Goal: Task Accomplishment & Management: Manage account settings

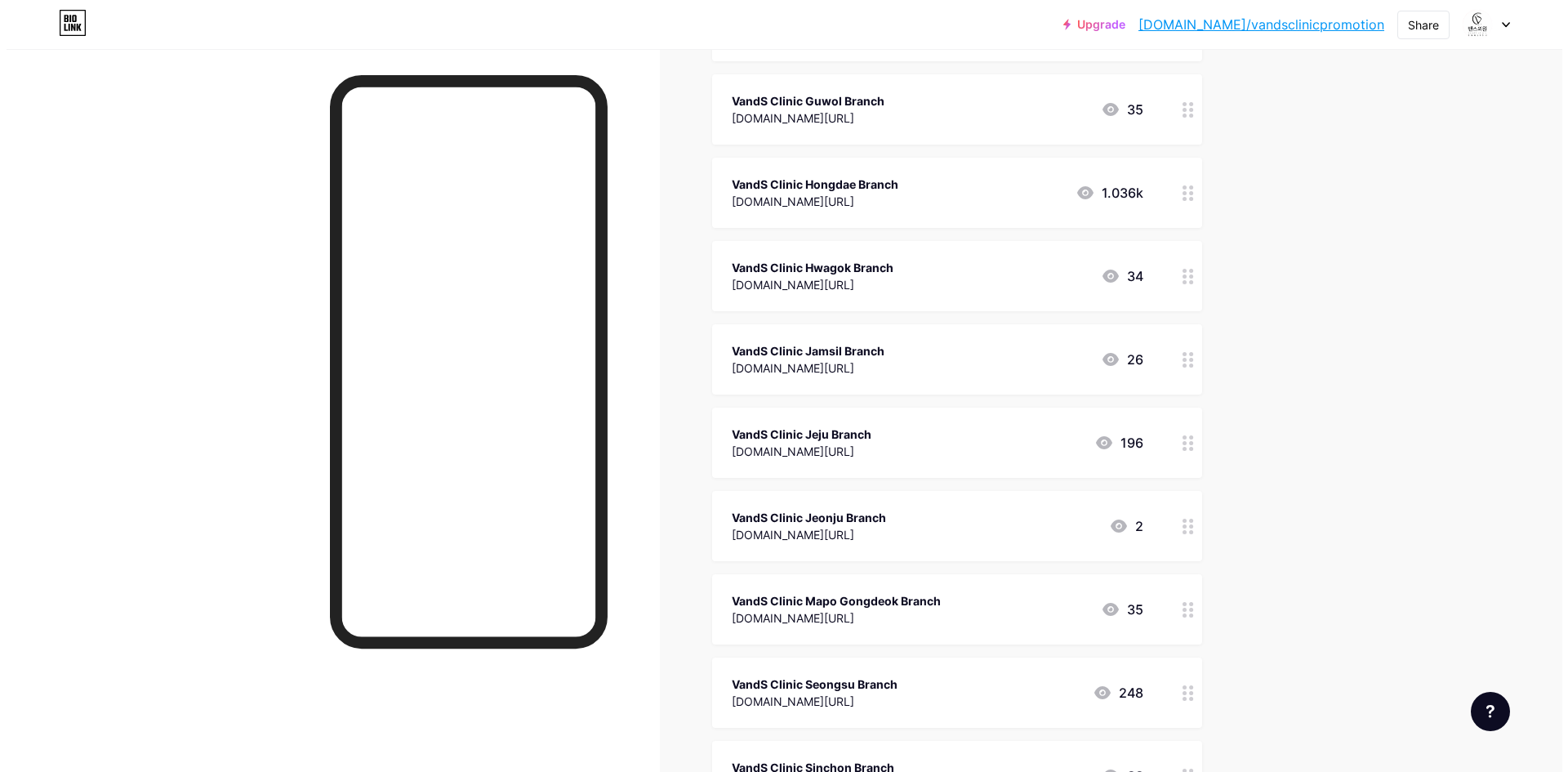
scroll to position [1144, 0]
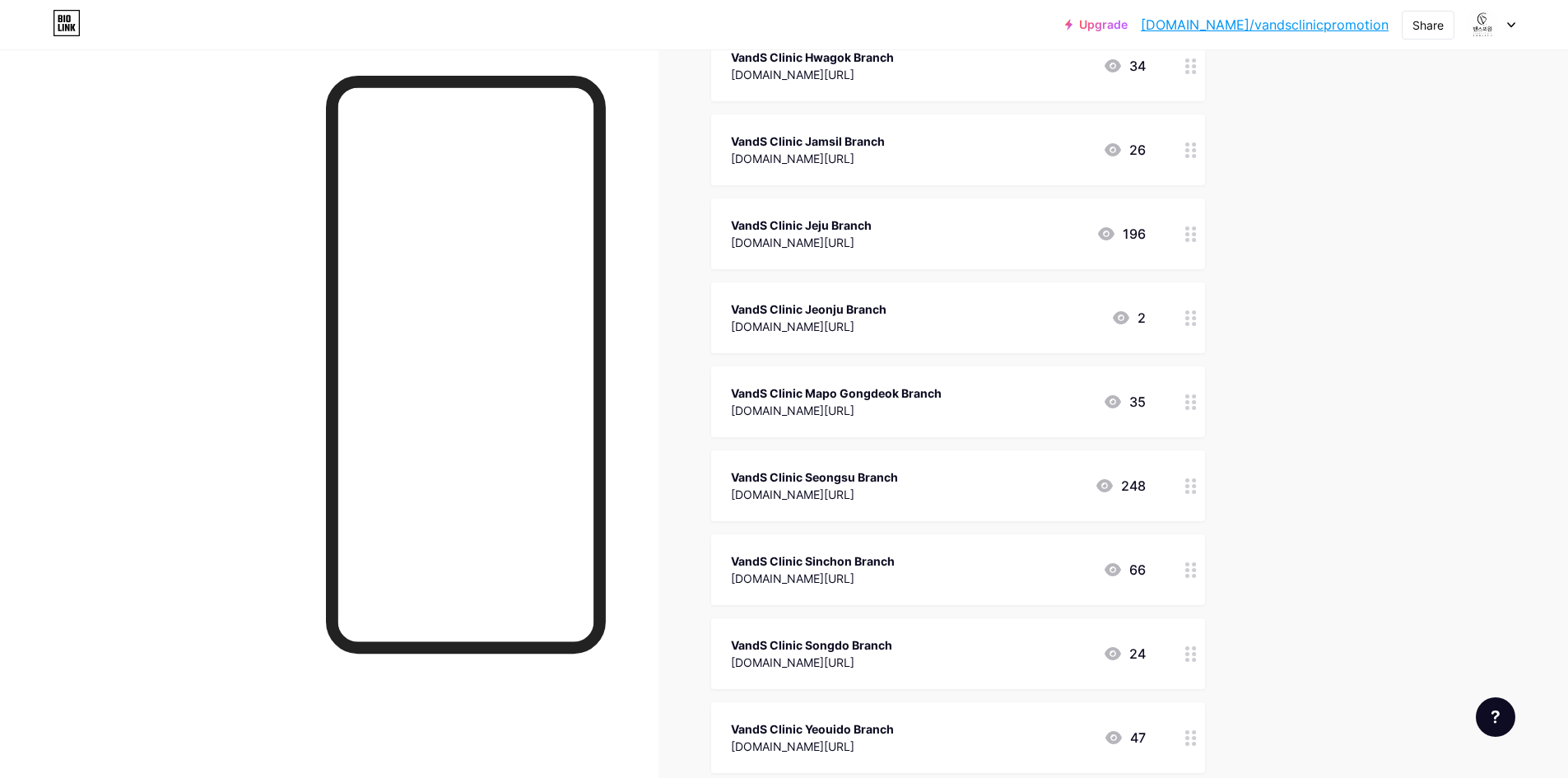
click at [898, 483] on div "VandS Clinic Seongsu Branch" at bounding box center [815, 477] width 168 height 17
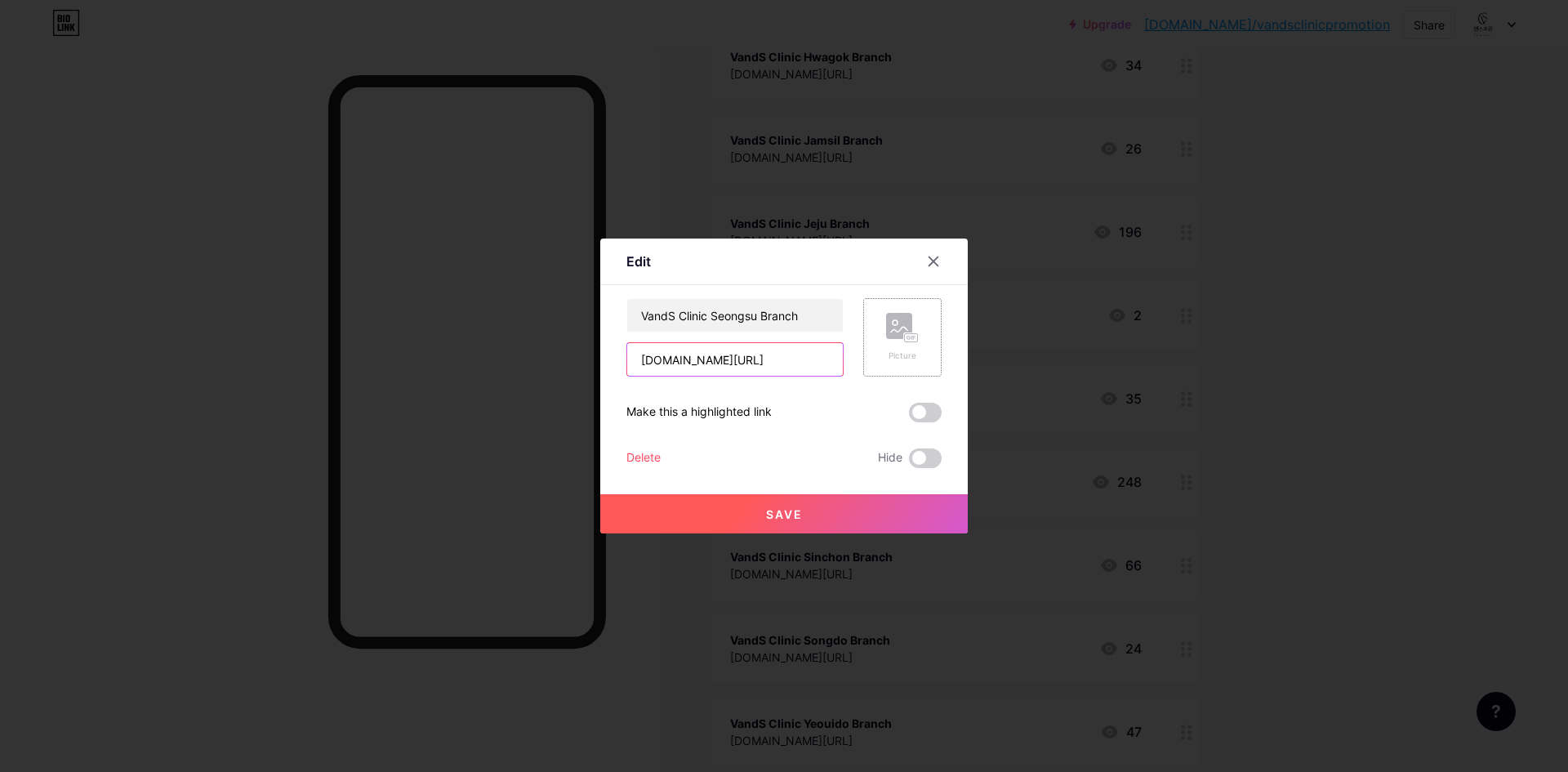
scroll to position [0, 147]
drag, startPoint x: 812, startPoint y: 358, endPoint x: 866, endPoint y: 366, distance: 54.6
click at [866, 366] on div "VandS Clinic Seongsu Branch [DOMAIN_NAME][URL] Picture" at bounding box center [784, 337] width 315 height 78
click at [806, 362] on input "[DOMAIN_NAME][URL]" at bounding box center [735, 358] width 216 height 33
click at [801, 360] on input "[DOMAIN_NAME][URL]" at bounding box center [735, 358] width 216 height 33
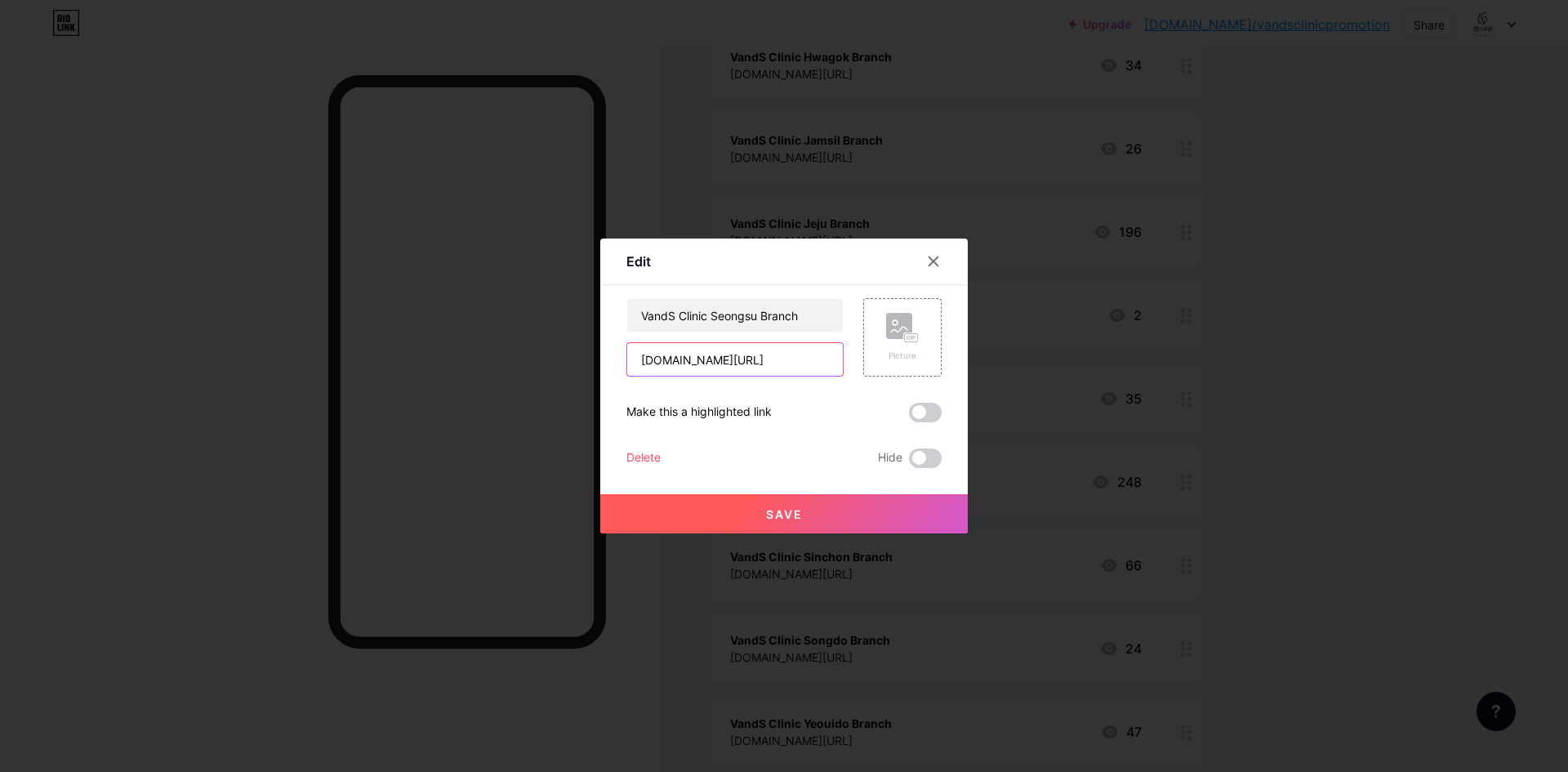
scroll to position [0, 140]
type input "[DOMAIN_NAME][URL]"
click at [830, 529] on button "Save" at bounding box center [784, 513] width 368 height 39
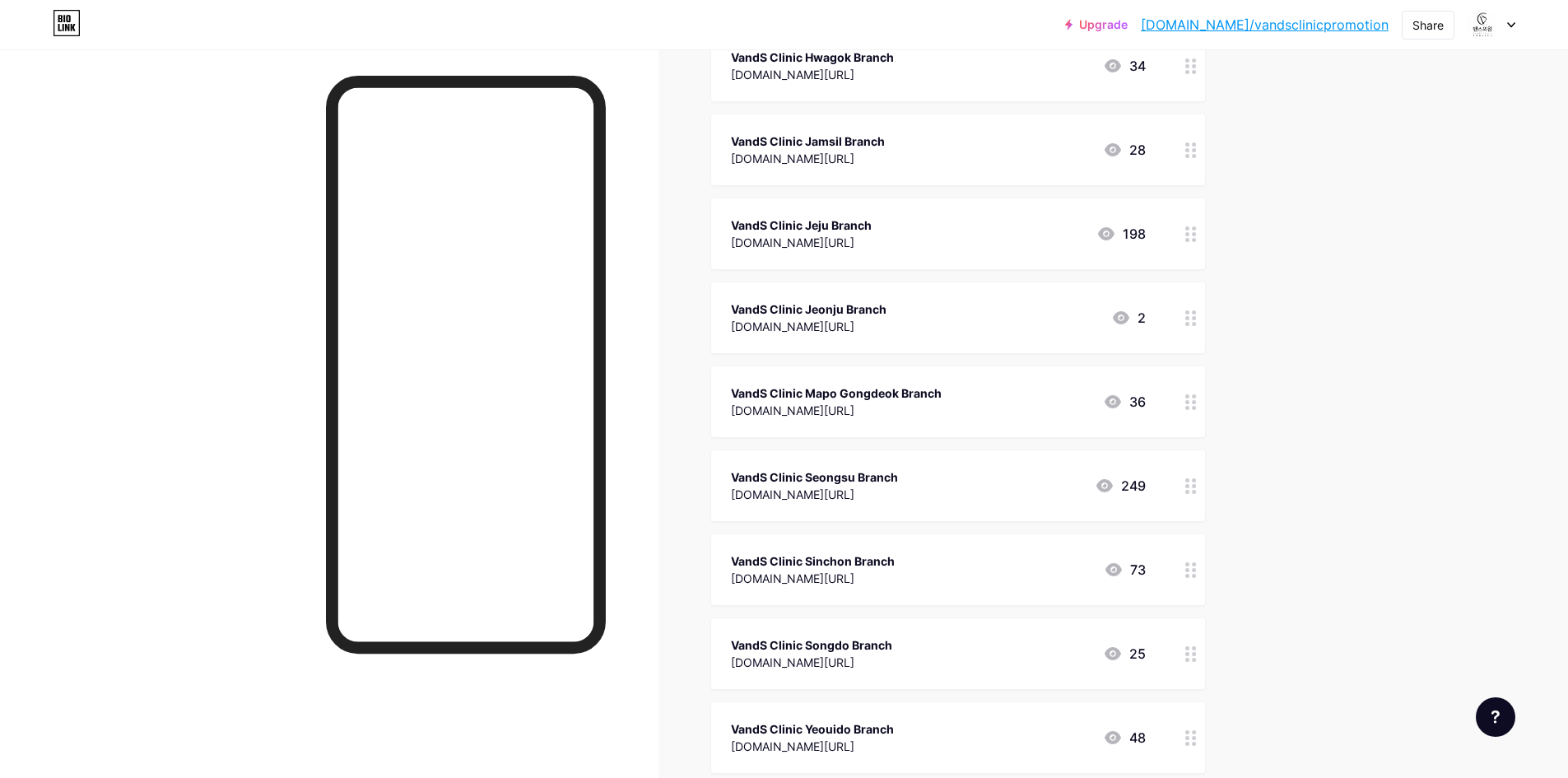
click at [892, 658] on div "[DOMAIN_NAME][URL]" at bounding box center [811, 662] width 161 height 17
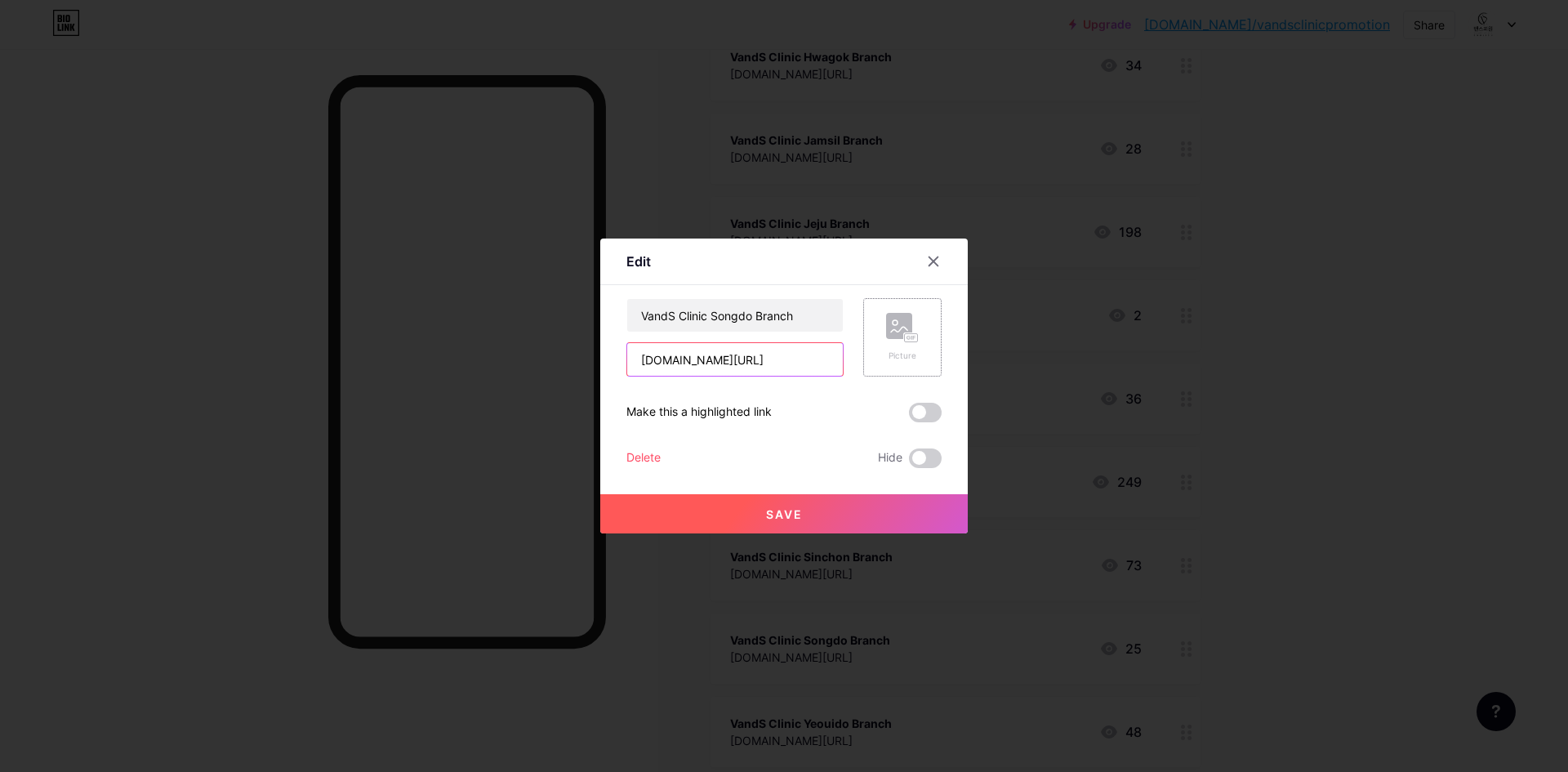
scroll to position [0, 146]
drag, startPoint x: 813, startPoint y: 349, endPoint x: 890, endPoint y: 355, distance: 77.2
click at [890, 355] on div "VandS Clinic Songdo Branch [DOMAIN_NAME][URL] Picture" at bounding box center [784, 337] width 315 height 78
click at [786, 354] on input "[DOMAIN_NAME][URL]" at bounding box center [735, 358] width 216 height 33
click at [803, 360] on input "[DOMAIN_NAME][URL]" at bounding box center [735, 358] width 216 height 33
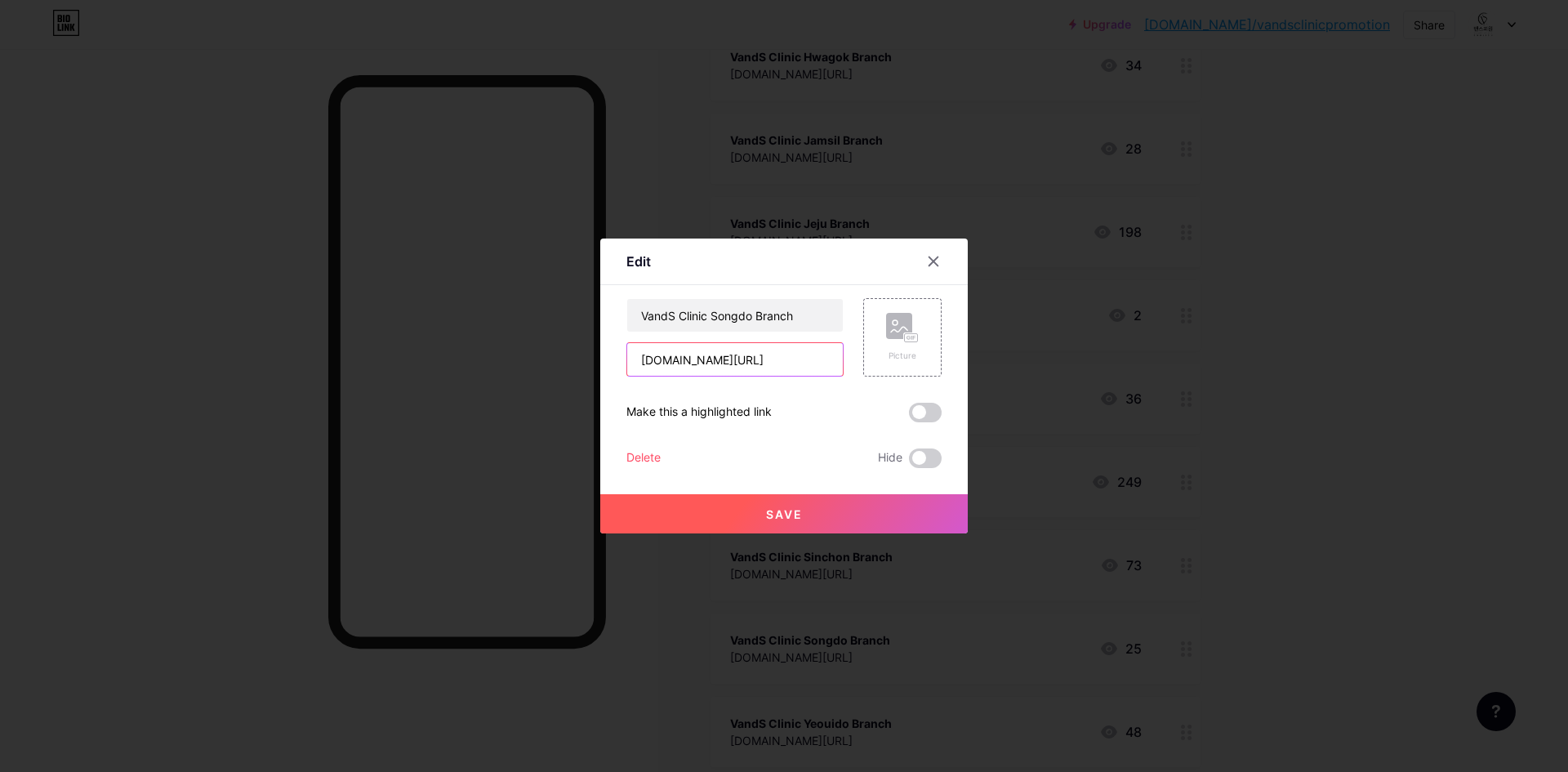
scroll to position [0, 140]
type input "[DOMAIN_NAME][URL]"
click at [793, 514] on span "Save" at bounding box center [784, 513] width 36 height 14
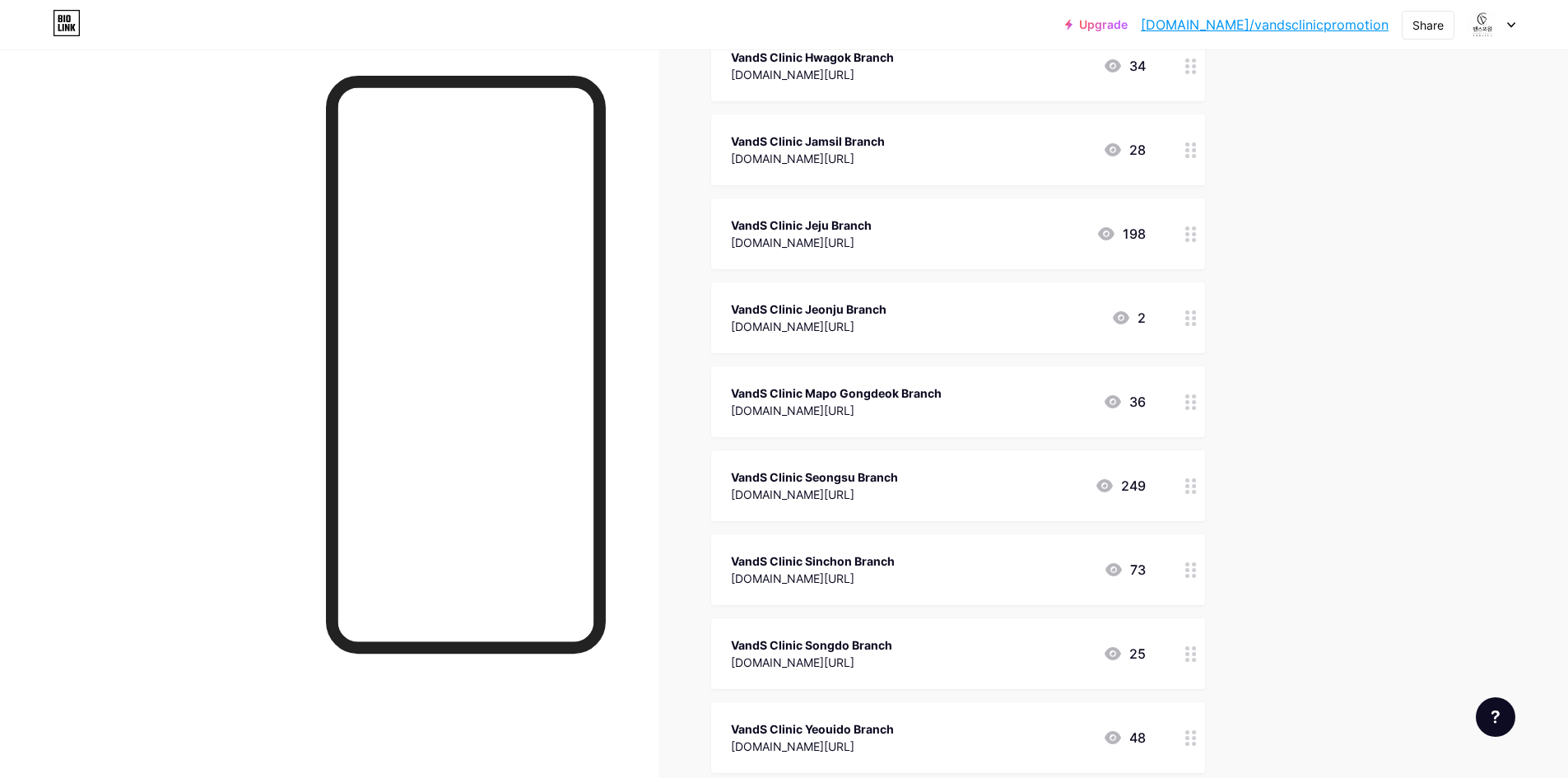
click at [892, 671] on div "VandS Clinic Songdo Branch [DOMAIN_NAME][URL]" at bounding box center [811, 653] width 161 height 38
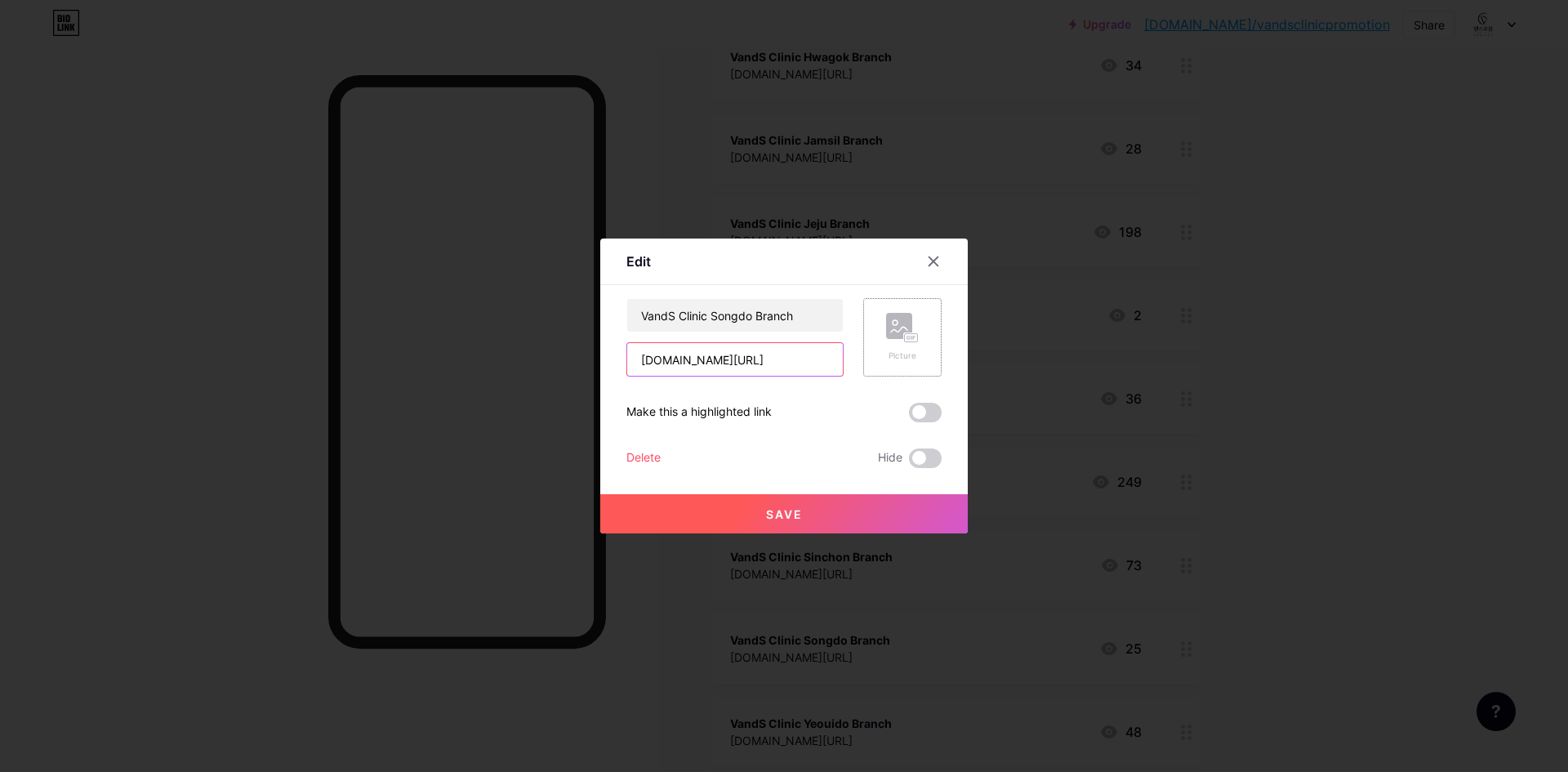
scroll to position [0, 147]
drag, startPoint x: 795, startPoint y: 359, endPoint x: 883, endPoint y: 366, distance: 88.3
click at [883, 366] on div "VandS Clinic Songdo Branch [DOMAIN_NAME][URL] Picture" at bounding box center [784, 337] width 315 height 78
click at [803, 362] on input "[DOMAIN_NAME][URL]" at bounding box center [735, 358] width 216 height 33
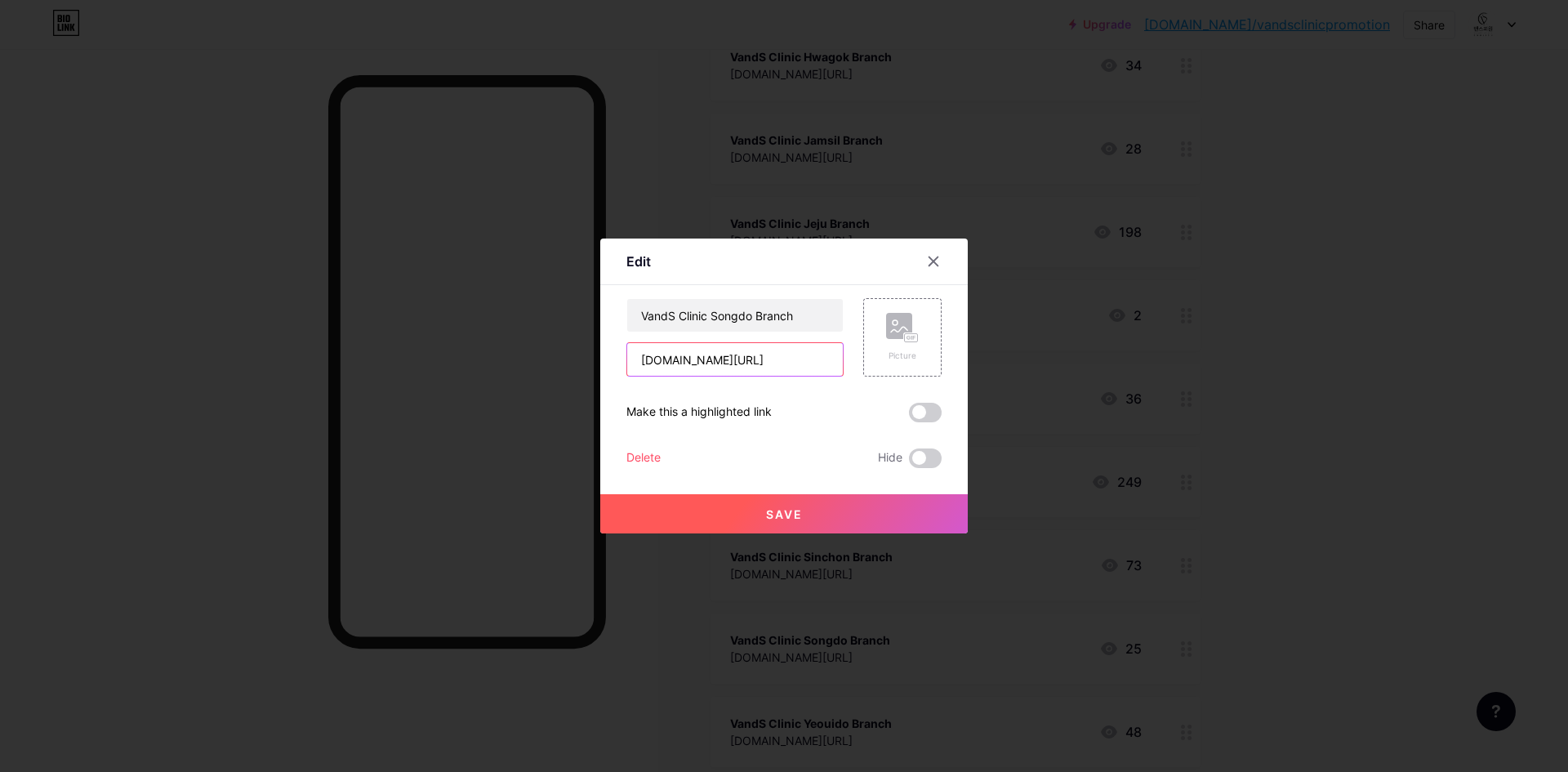
type input "[DOMAIN_NAME][URL]"
click at [777, 505] on button "Save" at bounding box center [784, 513] width 368 height 39
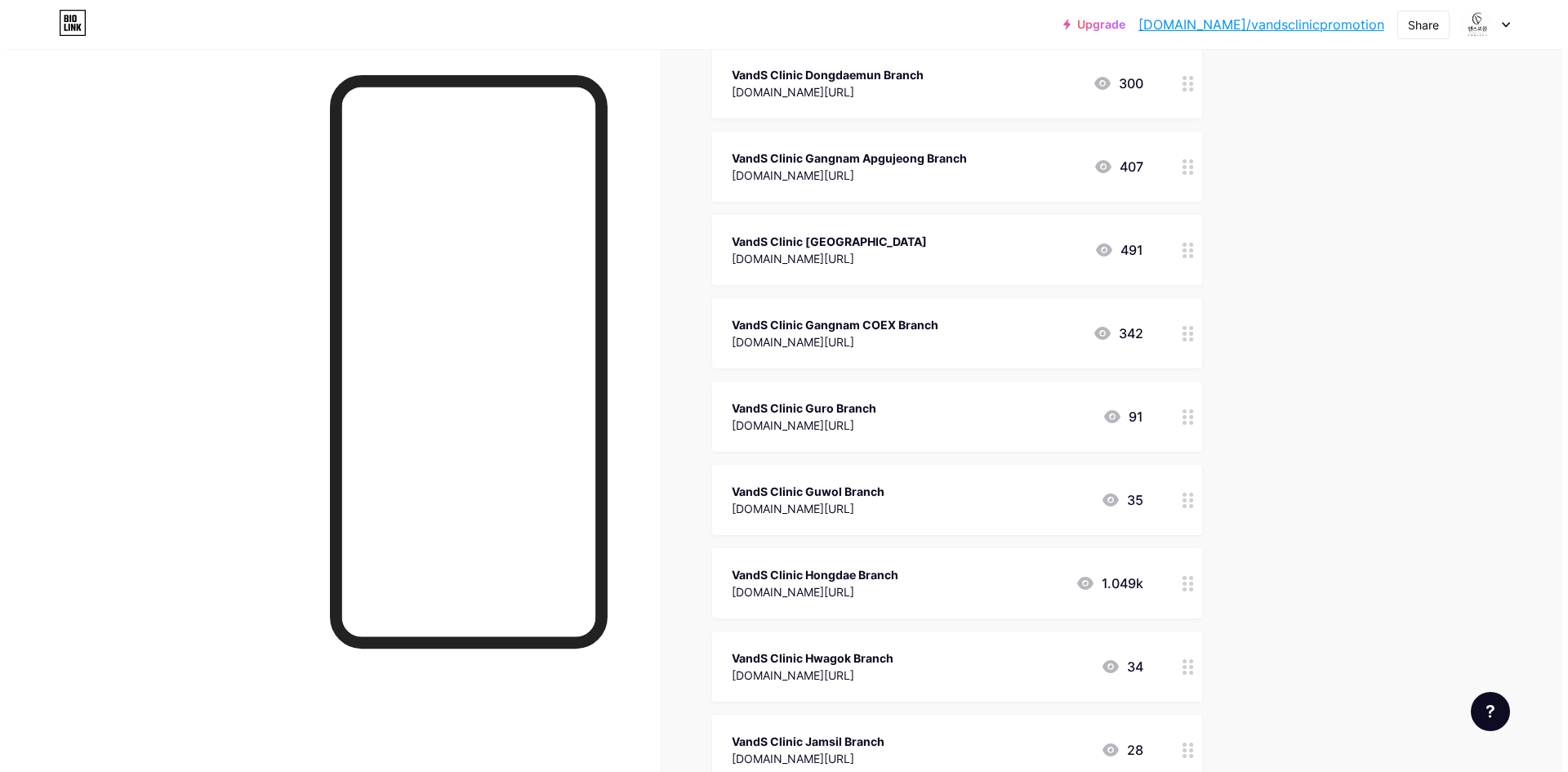
scroll to position [512, 0]
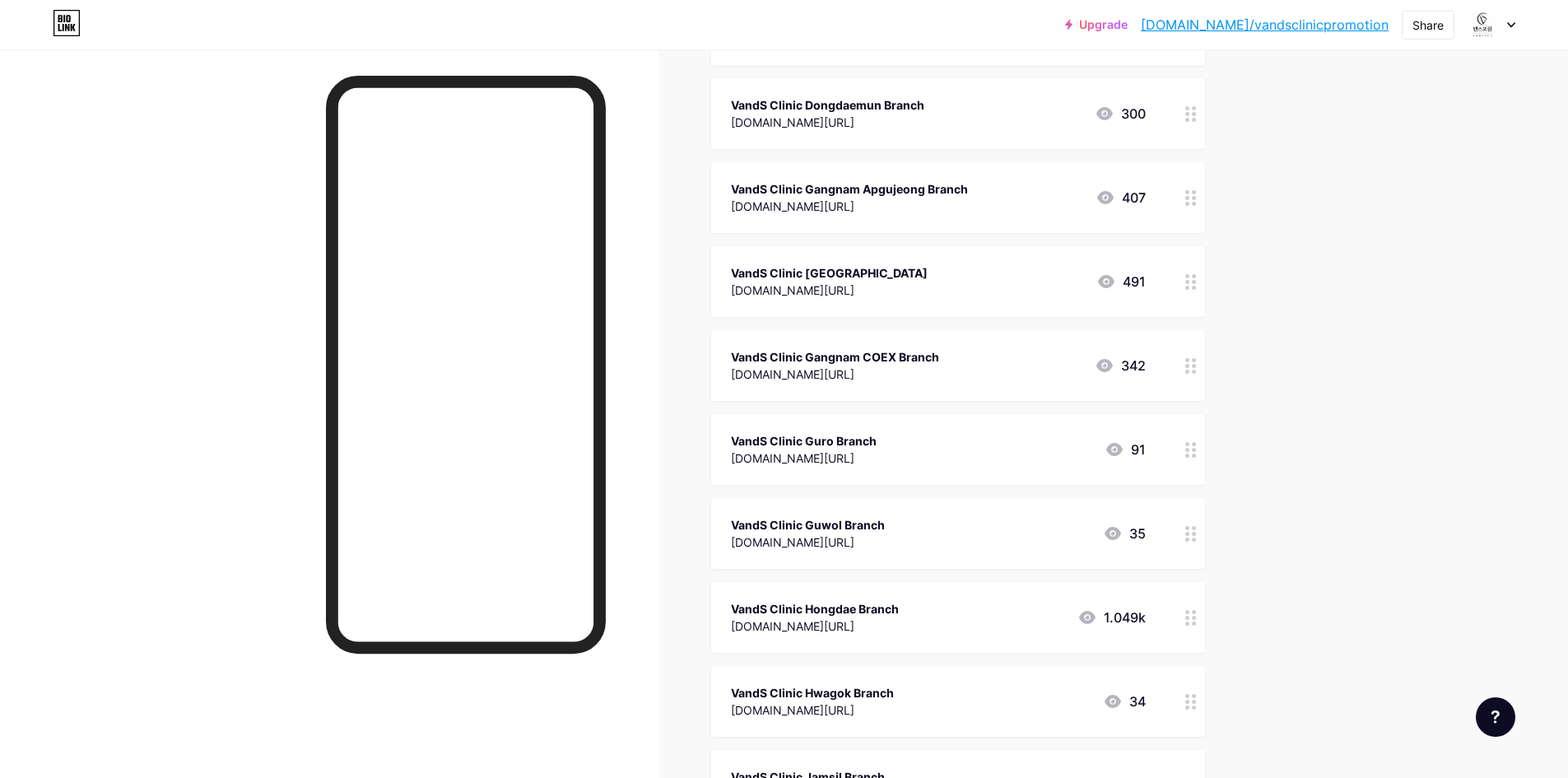
click at [899, 614] on div "VandS Clinic Hongdae Branch" at bounding box center [815, 609] width 168 height 17
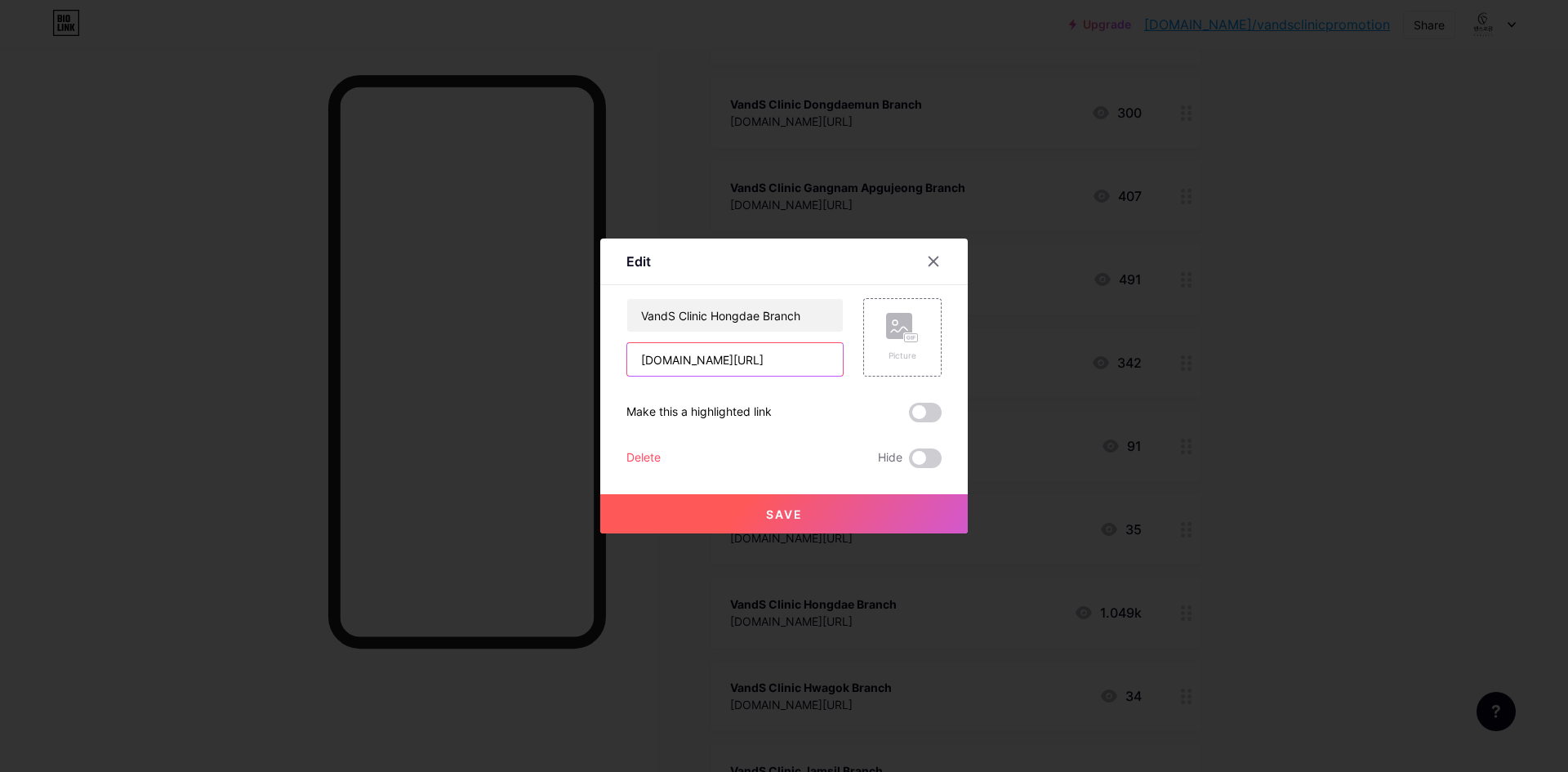
scroll to position [0, 147]
drag, startPoint x: 797, startPoint y: 367, endPoint x: 967, endPoint y: 372, distance: 170.1
click at [967, 372] on div "Edit Content YouTube Play YouTube video without leaving your page. ADD Vimeo Pl…" at bounding box center [784, 386] width 368 height 295
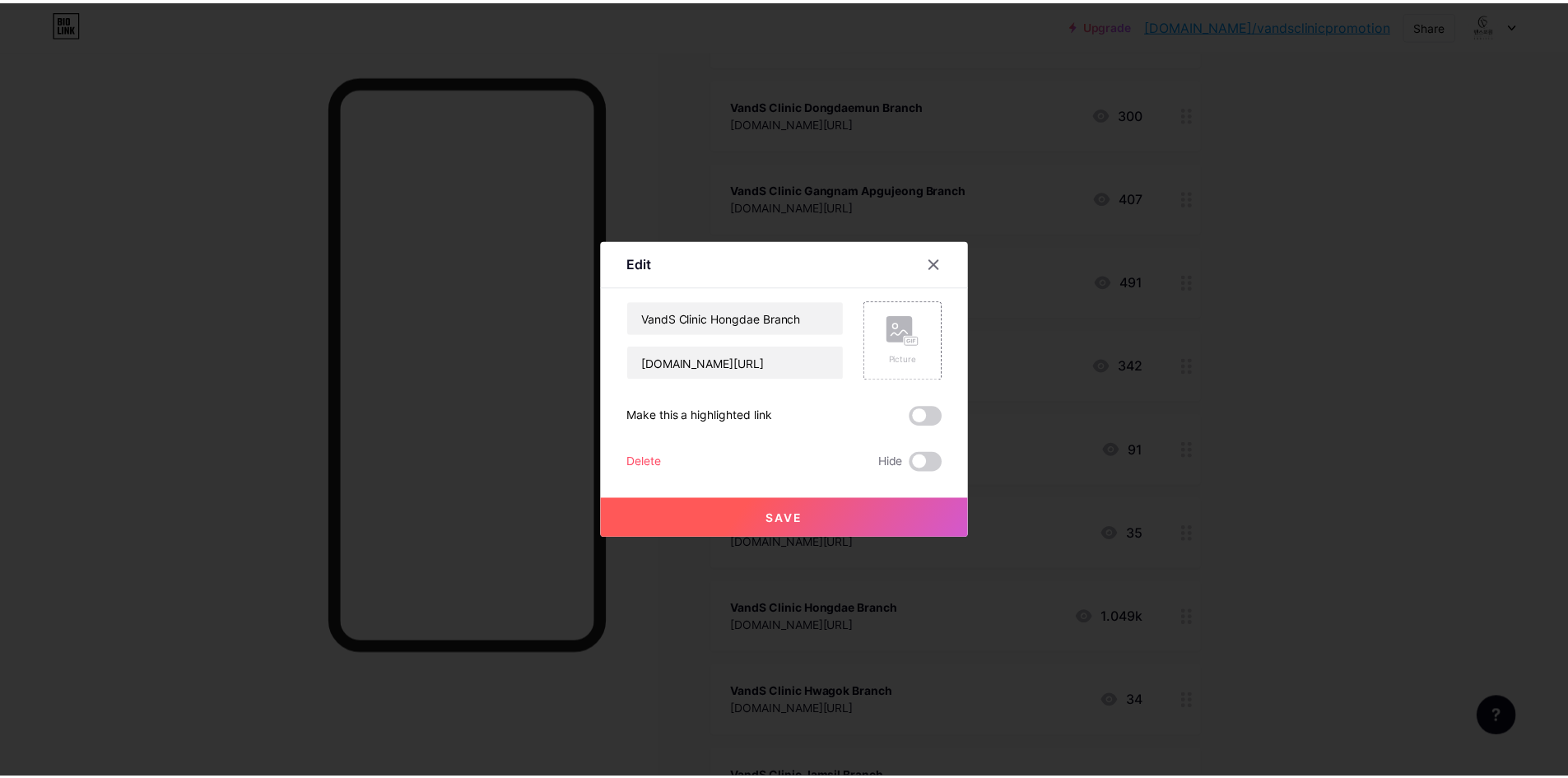
scroll to position [0, 0]
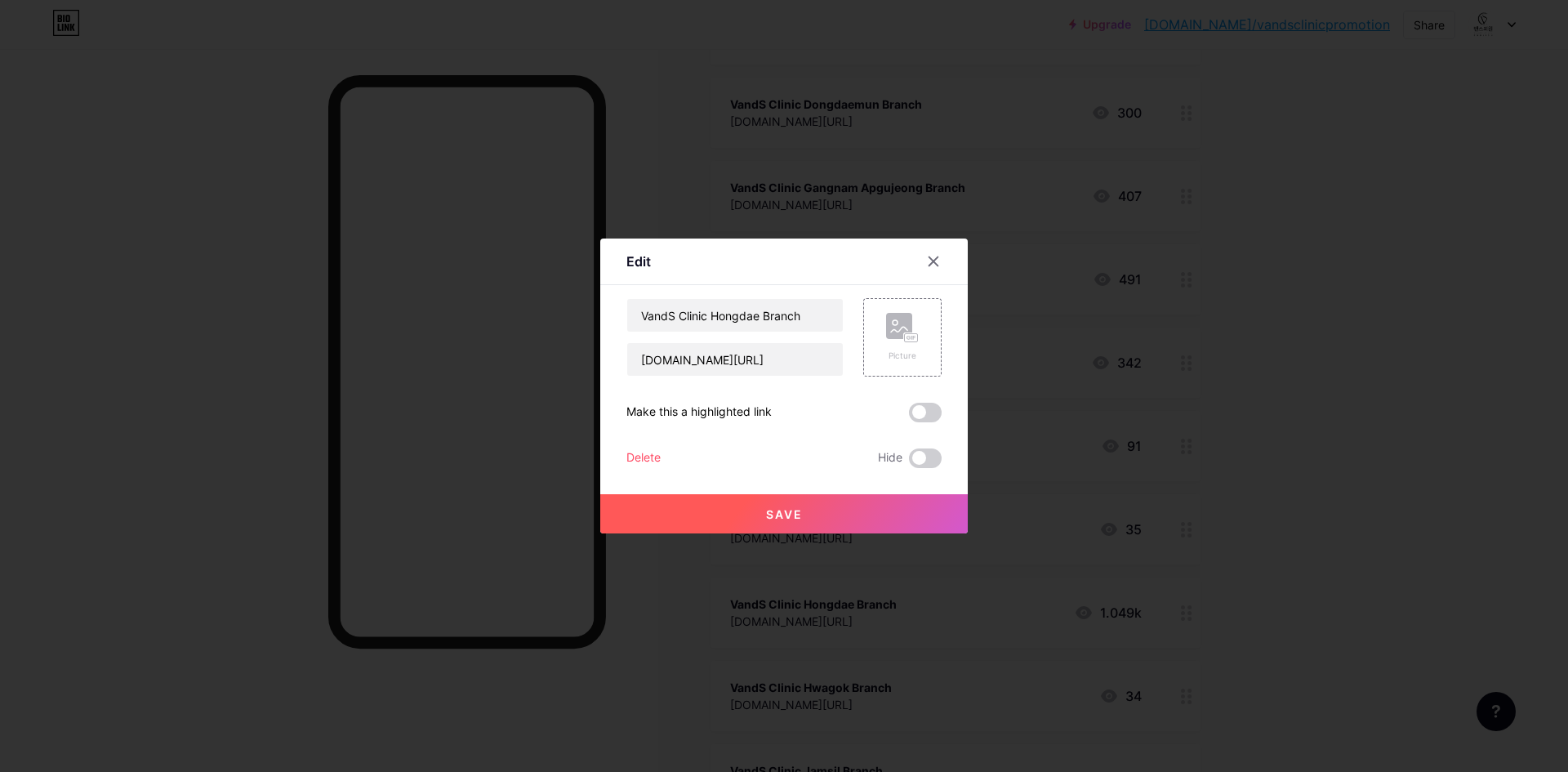
click at [1235, 502] on div at bounding box center [784, 386] width 1568 height 772
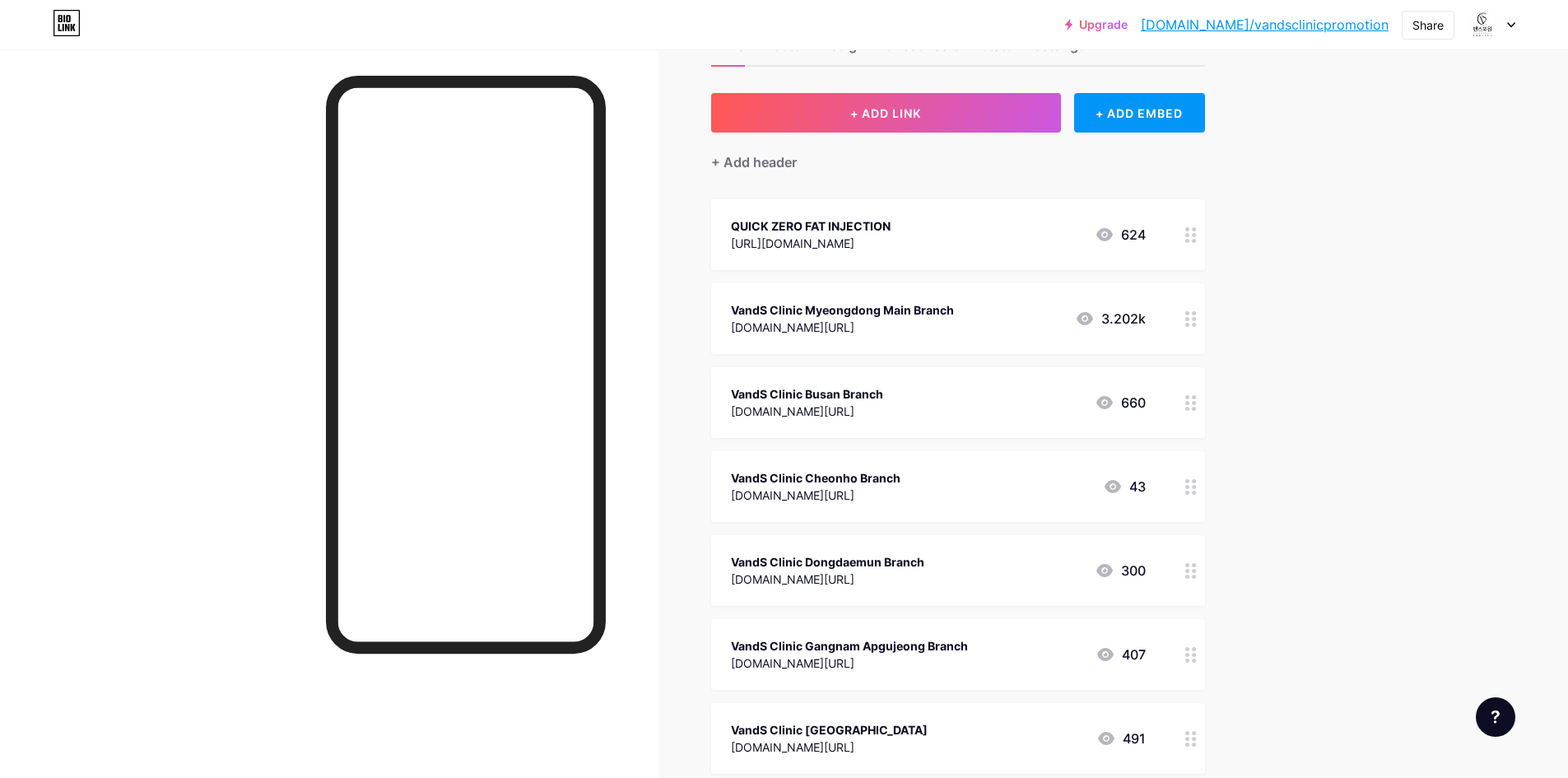
scroll to position [23, 0]
